Goal: Book appointment/travel/reservation

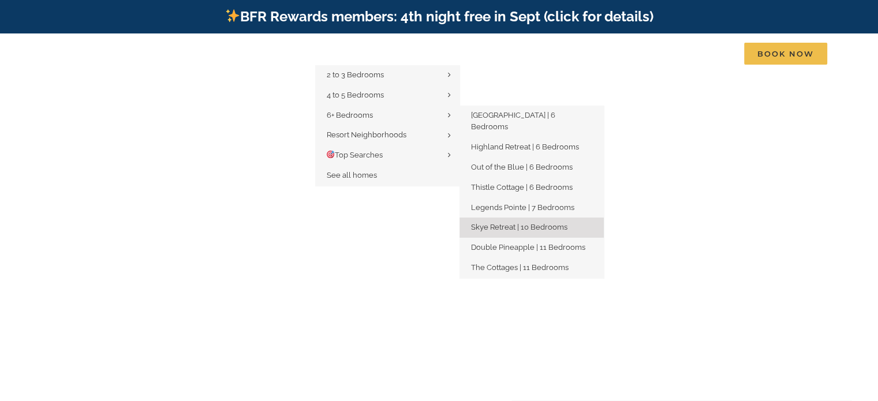
click at [533, 220] on link "Skye Retreat | 10 Bedrooms" at bounding box center [531, 228] width 144 height 20
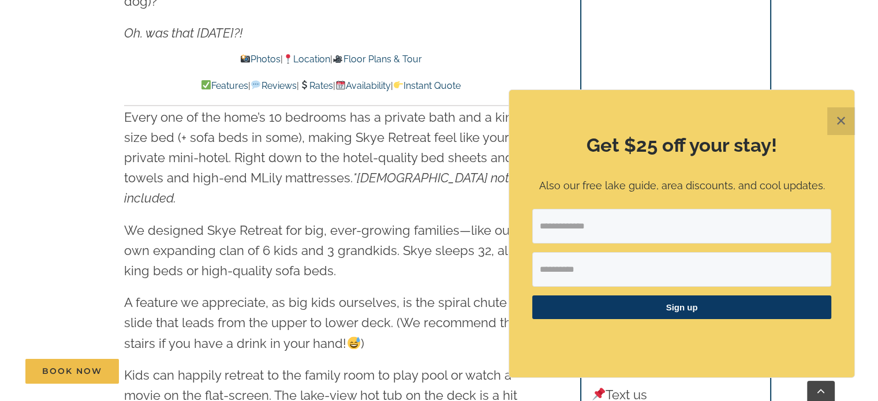
scroll to position [1396, 0]
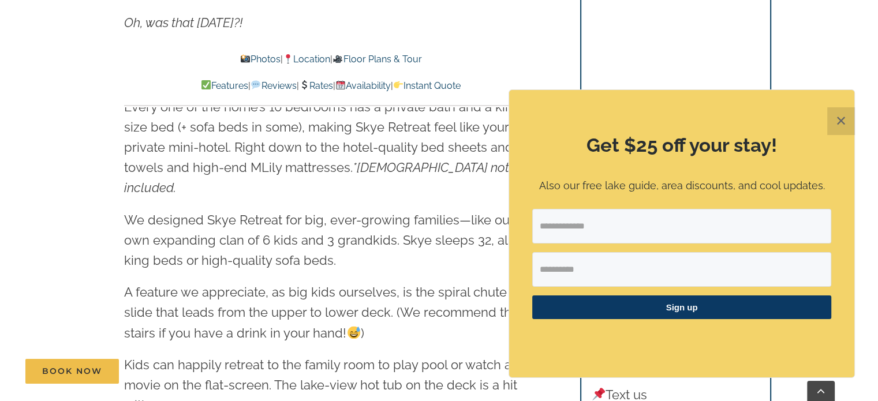
click at [841, 121] on button "✕" at bounding box center [841, 121] width 28 height 28
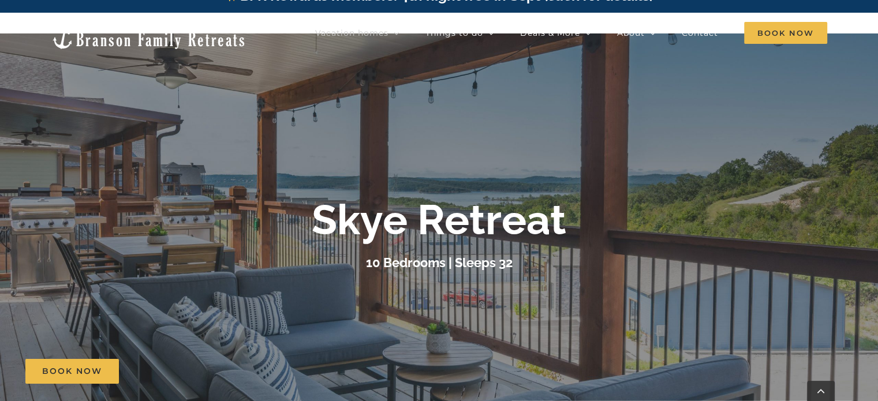
scroll to position [0, 0]
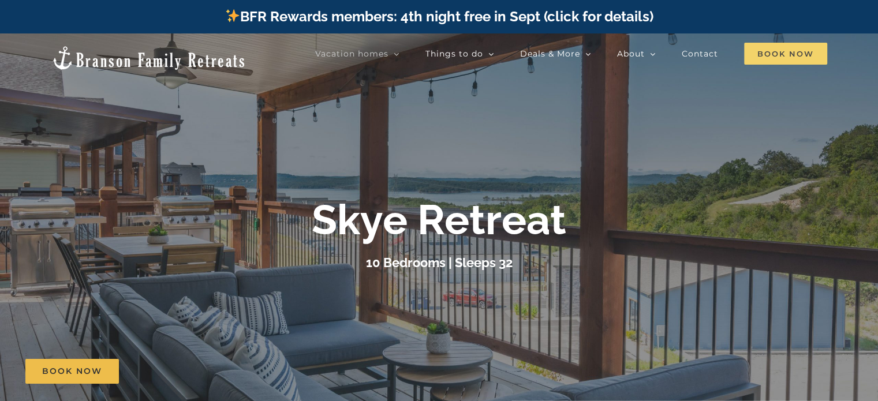
click at [794, 58] on span "Book Now" at bounding box center [785, 54] width 83 height 22
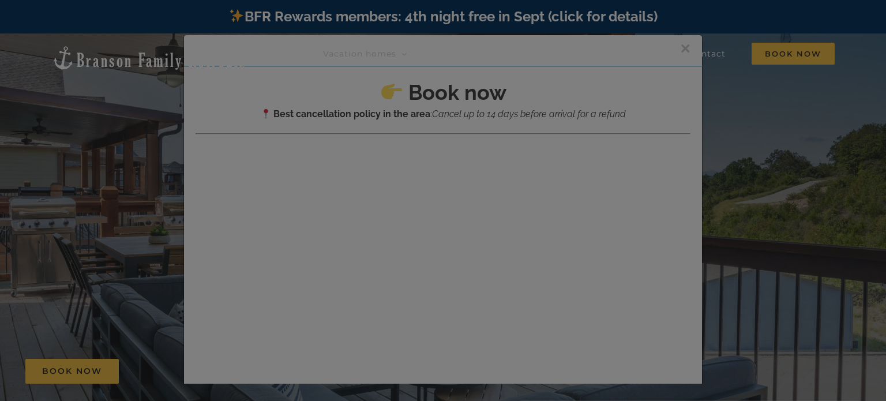
click at [414, 228] on div at bounding box center [443, 200] width 886 height 401
click at [676, 48] on div at bounding box center [443, 200] width 886 height 401
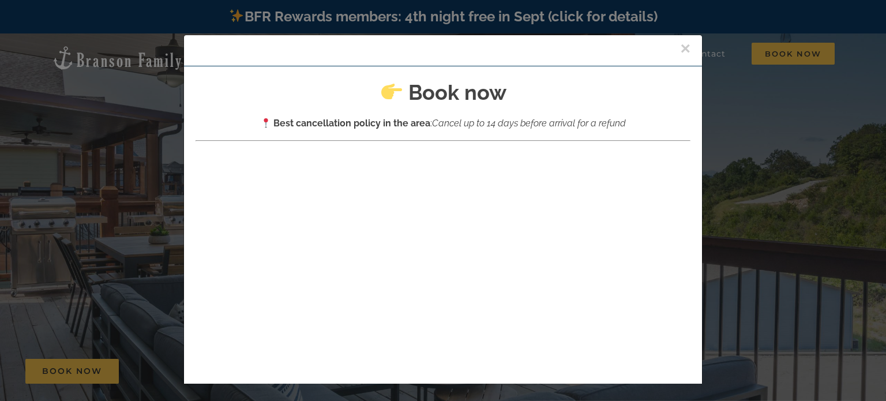
click at [680, 51] on button "×" at bounding box center [685, 48] width 10 height 17
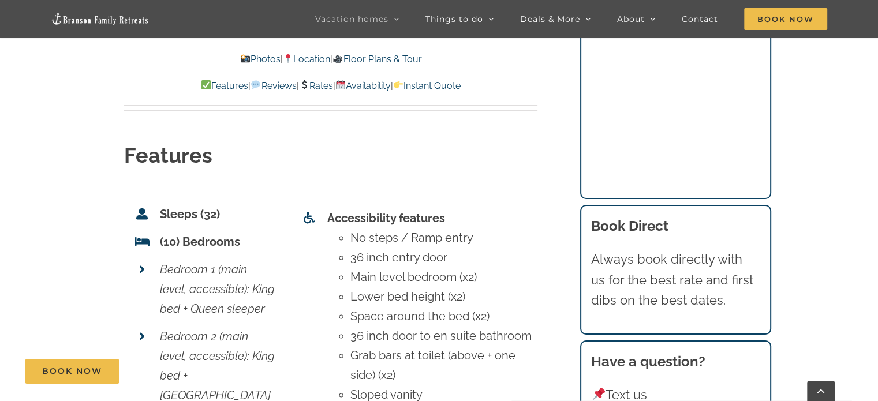
scroll to position [4394, 0]
